Goal: Task Accomplishment & Management: Manage account settings

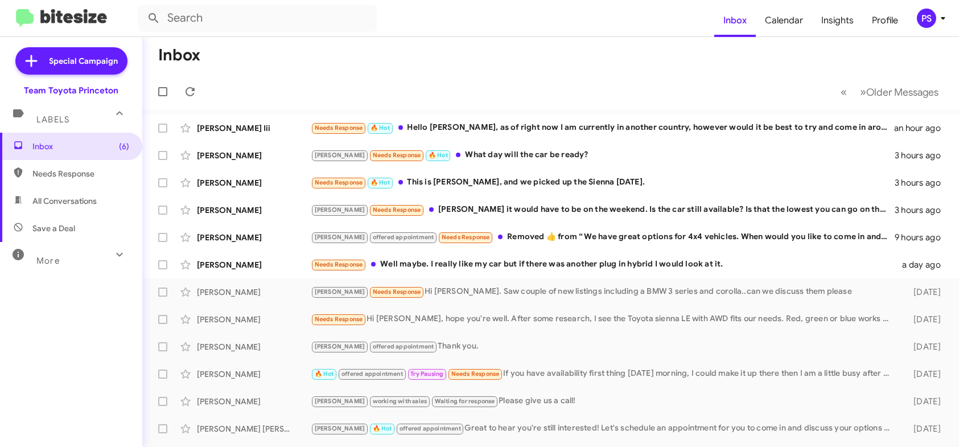
click at [947, 18] on icon at bounding box center [943, 18] width 14 height 14
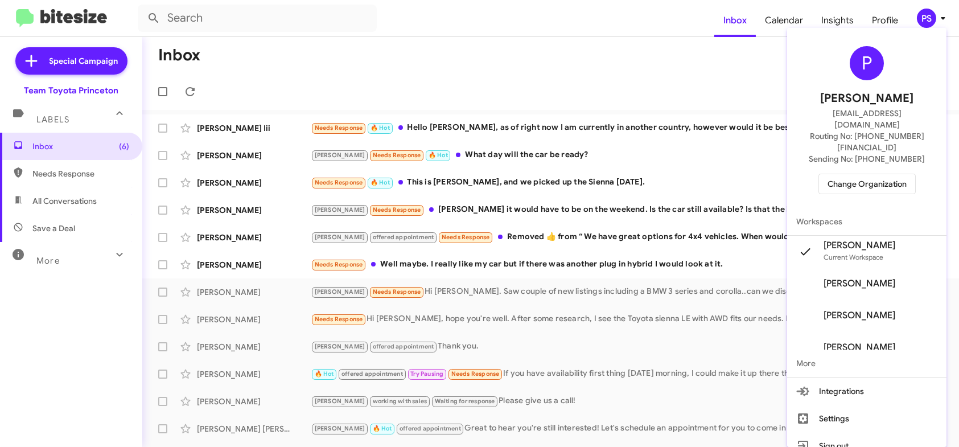
click at [898, 172] on div "P [PERSON_NAME] [EMAIL_ADDRESS][DOMAIN_NAME] Routing No: [PHONE_NUMBER][FINANCI…" at bounding box center [866, 119] width 159 height 175
click at [898, 174] on span "Change Organization" at bounding box center [866, 183] width 79 height 19
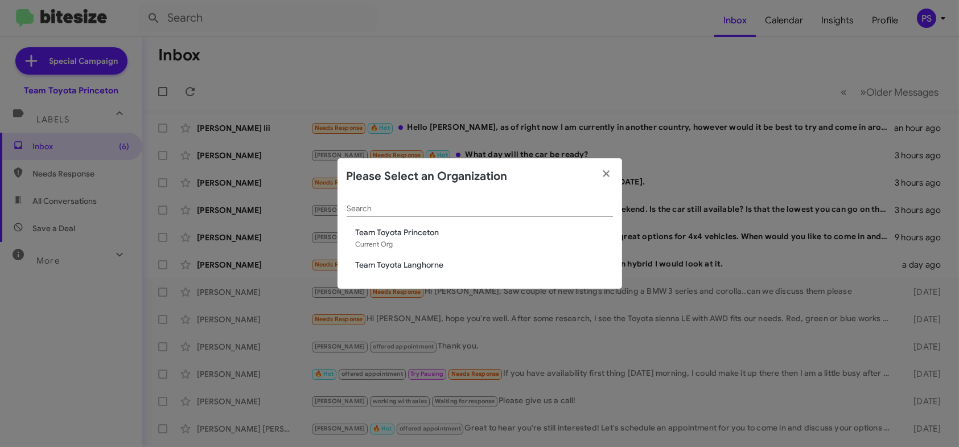
click at [437, 268] on span "Team Toyota Langhorne" at bounding box center [484, 264] width 257 height 11
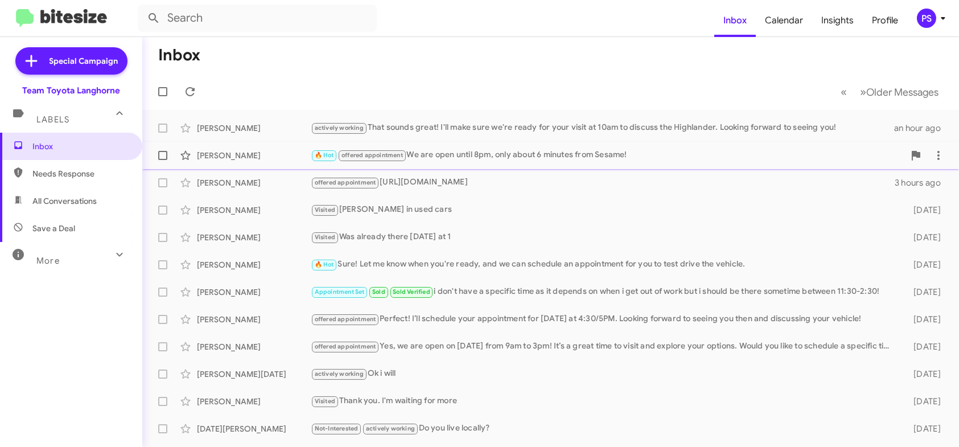
click at [500, 160] on div "🔥 Hot offered appointment We are open until 8pm, only about 6 minutes from Sesa…" at bounding box center [607, 155] width 593 height 13
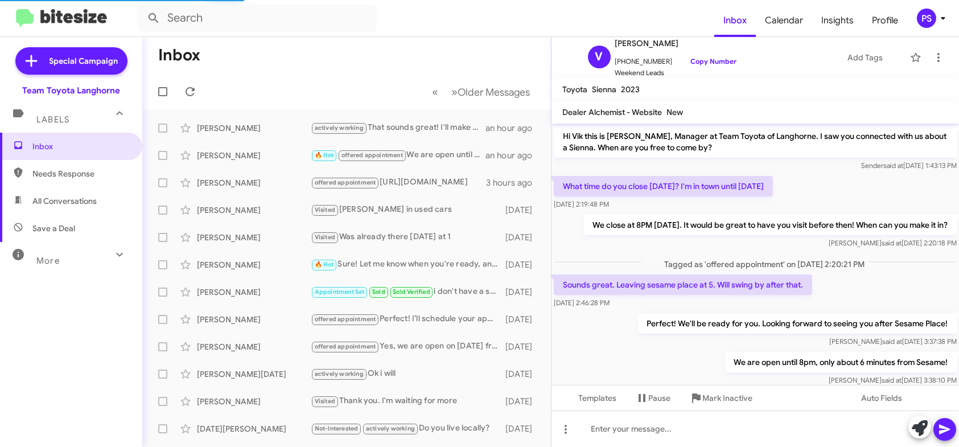
scroll to position [23, 0]
